Goal: Task Accomplishment & Management: Manage account settings

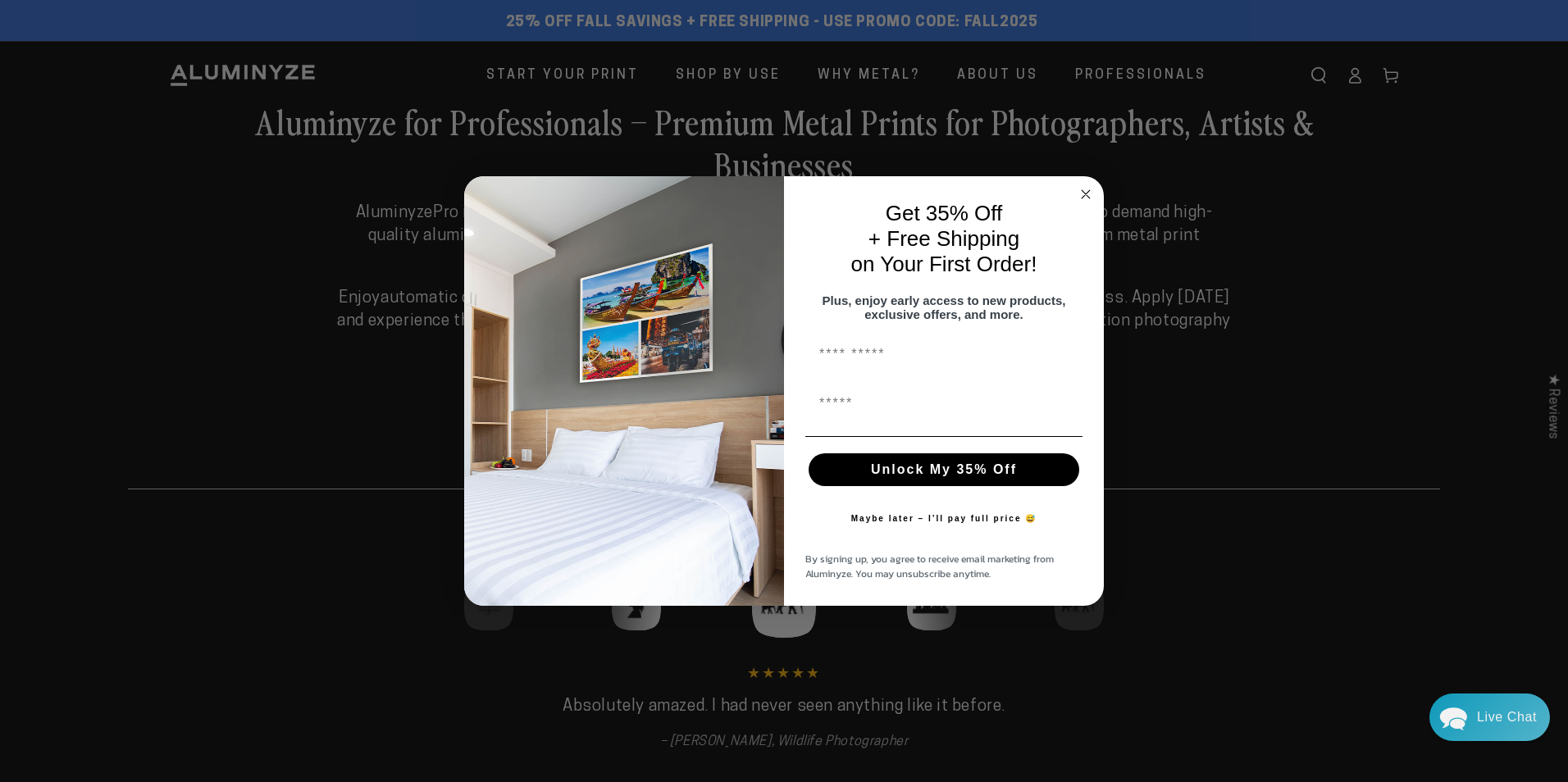
click at [1084, 186] on circle "Close dialog" at bounding box center [1086, 195] width 19 height 19
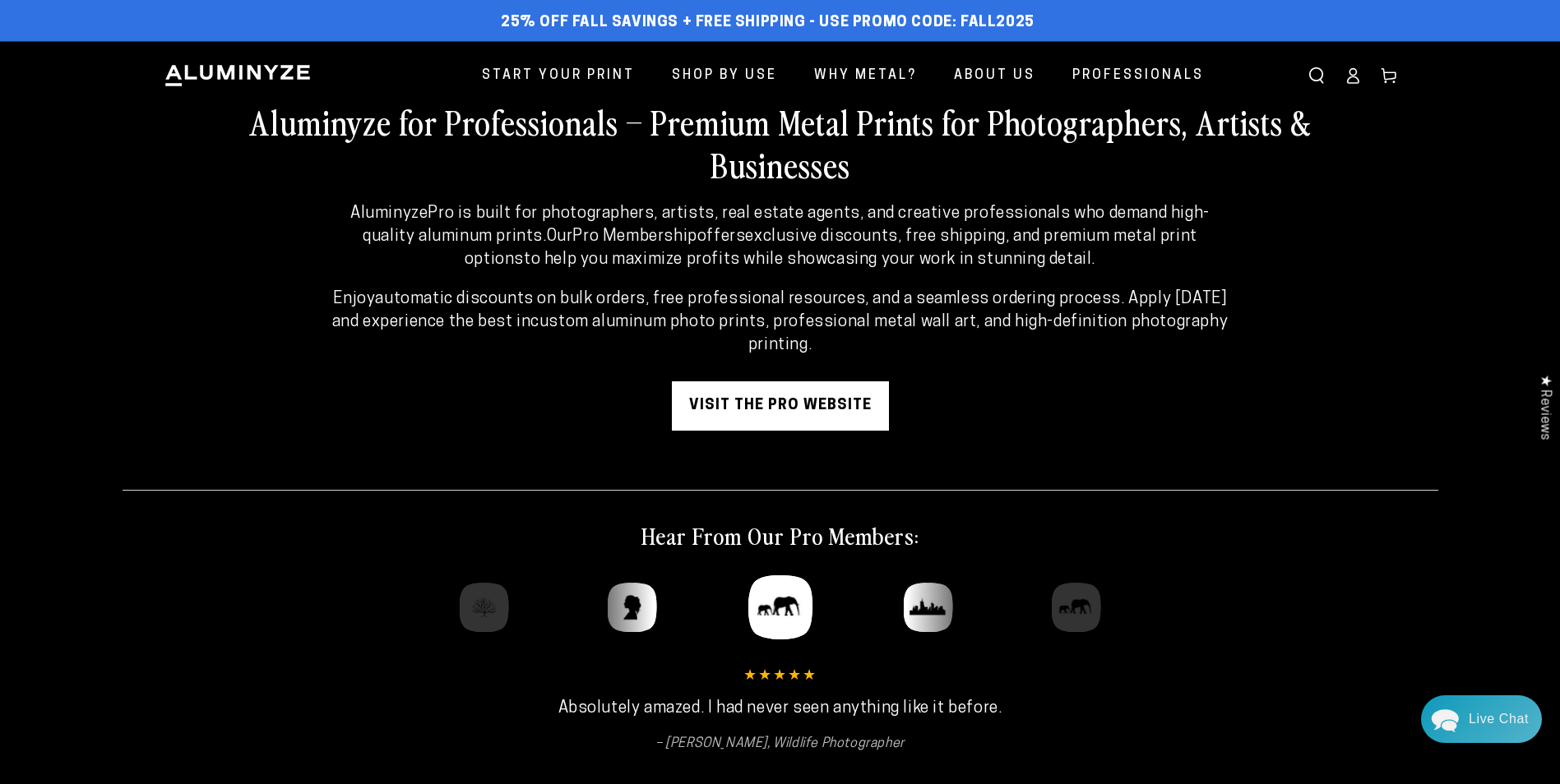
click at [1359, 80] on icon at bounding box center [1353, 75] width 17 height 17
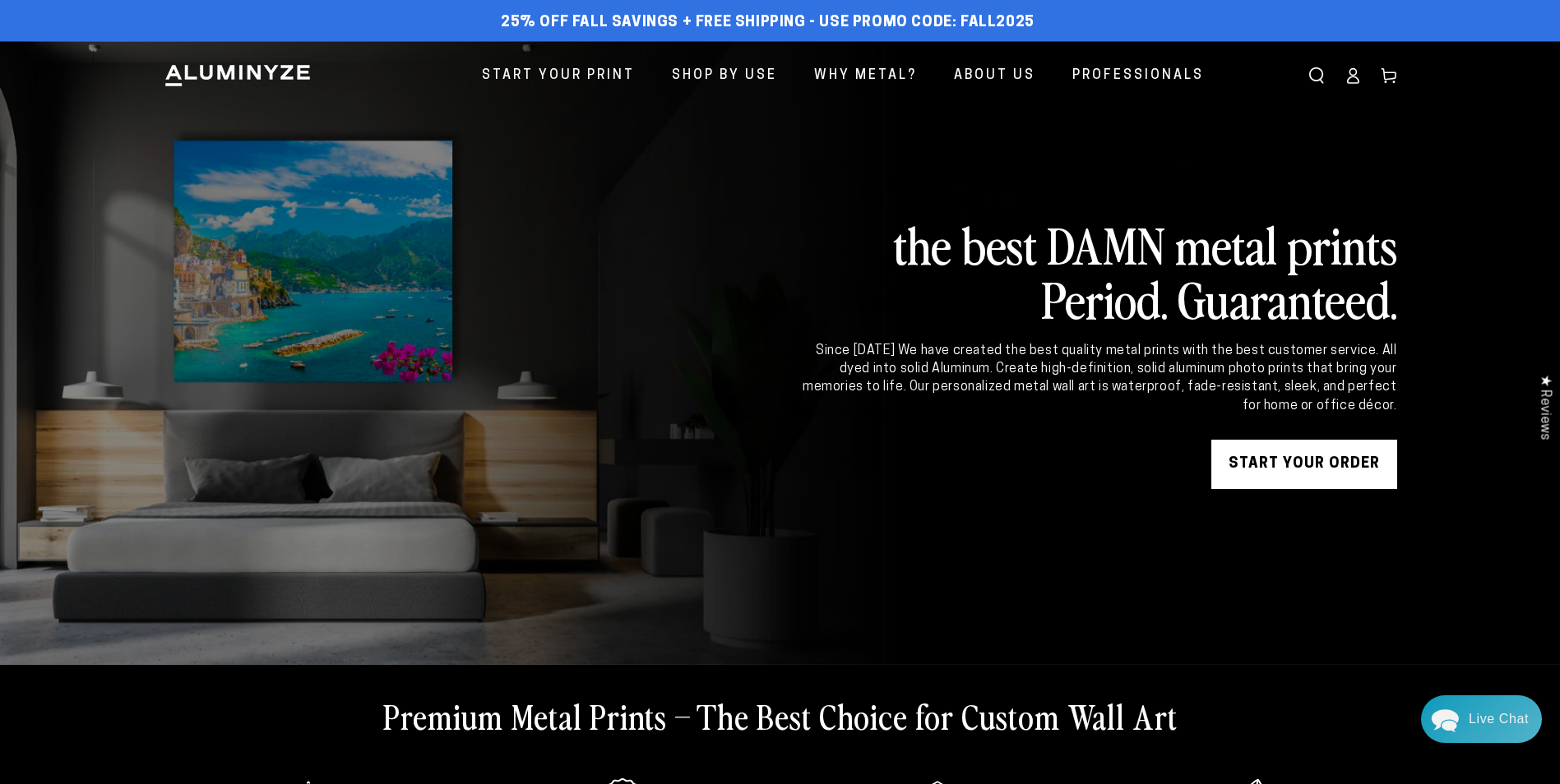
click at [1349, 77] on icon at bounding box center [1352, 80] width 11 height 6
